Goal: Task Accomplishment & Management: Manage account settings

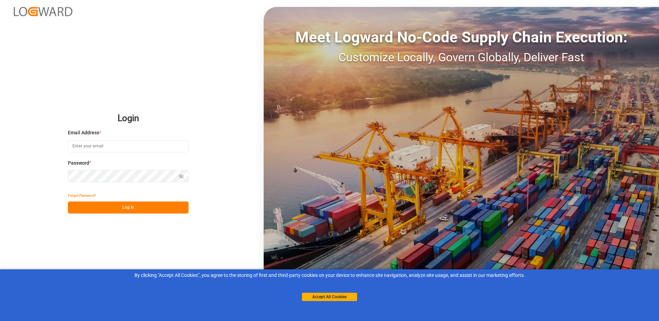
click at [152, 145] on input at bounding box center [128, 146] width 121 height 12
paste input "[EMAIL_ADDRESS][DOMAIN_NAME]"
type input "[EMAIL_ADDRESS][DOMAIN_NAME]"
click at [40, 164] on div "Login Email Address * [EMAIL_ADDRESS][DOMAIN_NAME] Password * Show password Pas…" at bounding box center [329, 160] width 659 height 321
click at [120, 210] on button "Log In" at bounding box center [128, 208] width 121 height 12
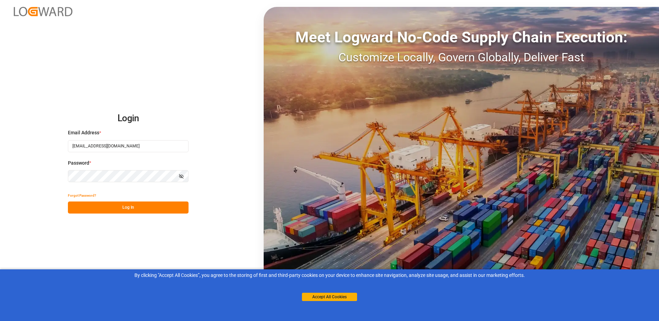
click at [182, 175] on icon "button" at bounding box center [182, 176] width 2 height 2
click at [145, 146] on input "[EMAIL_ADDRESS][DOMAIN_NAME]" at bounding box center [128, 146] width 121 height 12
click at [203, 144] on div "Login Email Address * [EMAIL_ADDRESS][DOMAIN_NAME] Password * Hide password For…" at bounding box center [329, 160] width 659 height 321
click at [135, 209] on button "Log In" at bounding box center [128, 208] width 121 height 12
